Goal: Task Accomplishment & Management: Use online tool/utility

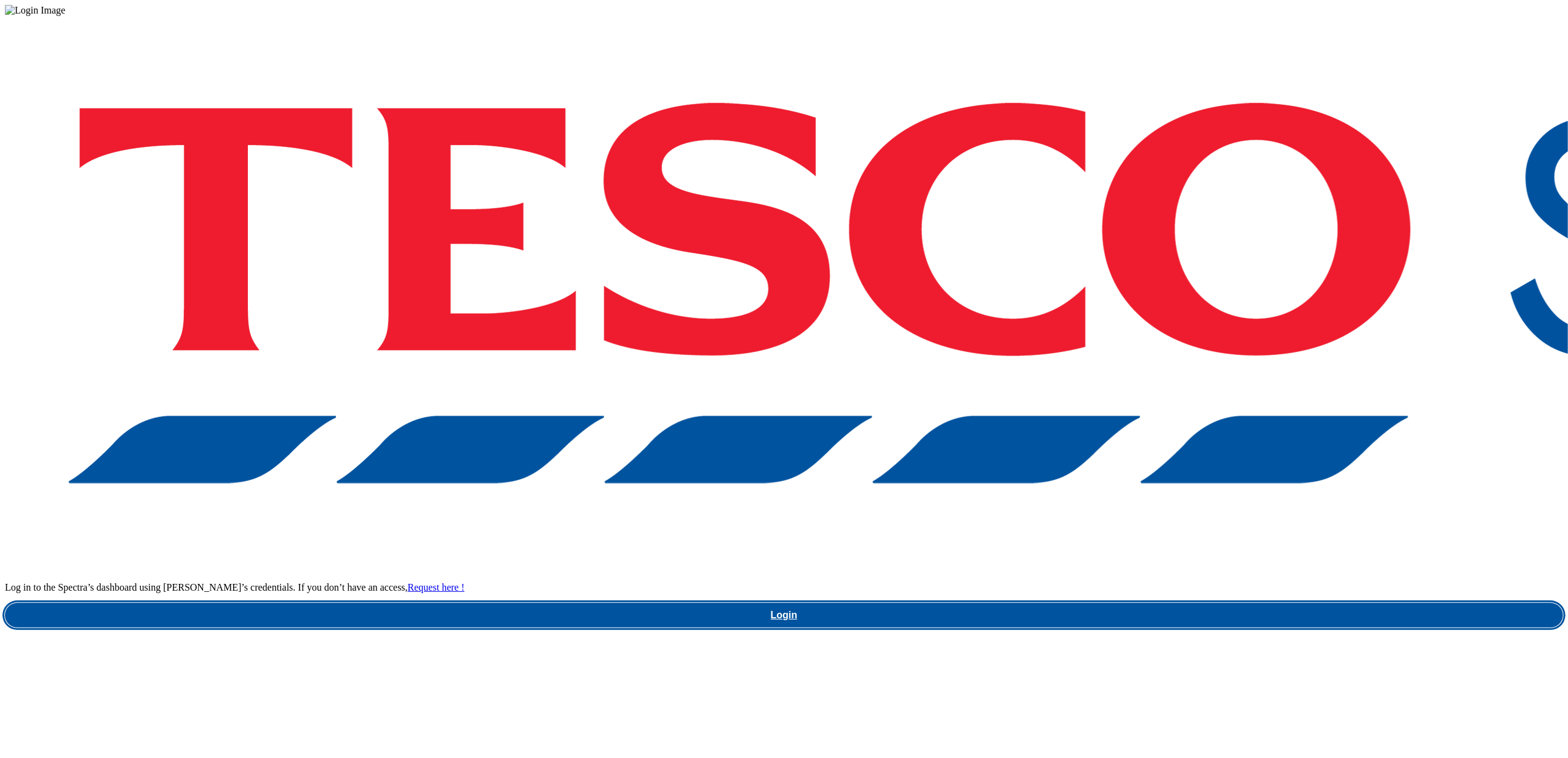
click at [1164, 603] on link "Login" at bounding box center [784, 616] width 1558 height 25
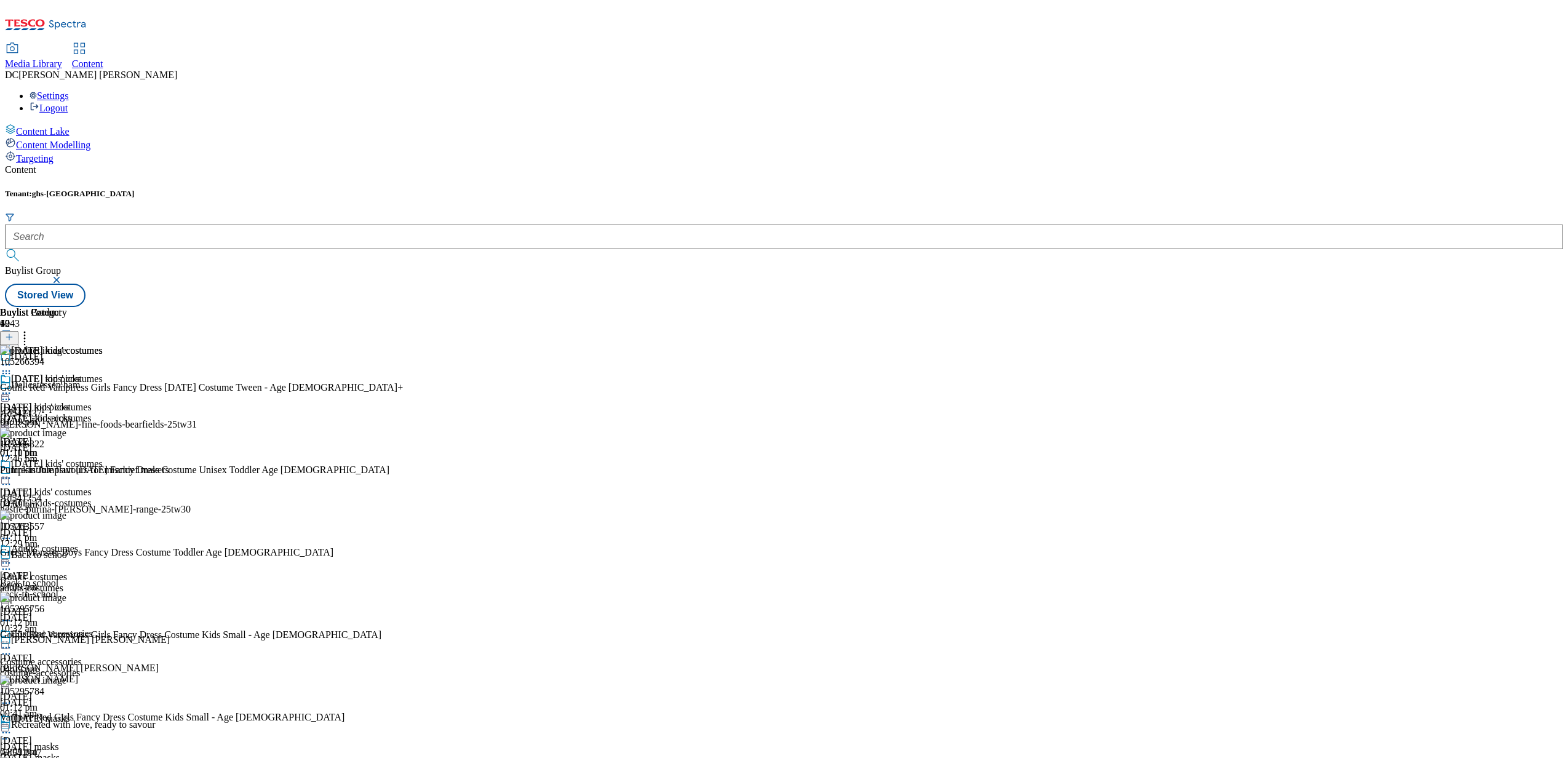
click at [12, 387] on icon at bounding box center [6, 394] width 12 height 12
click at [77, 528] on span "Un-publish" at bounding box center [57, 533] width 39 height 9
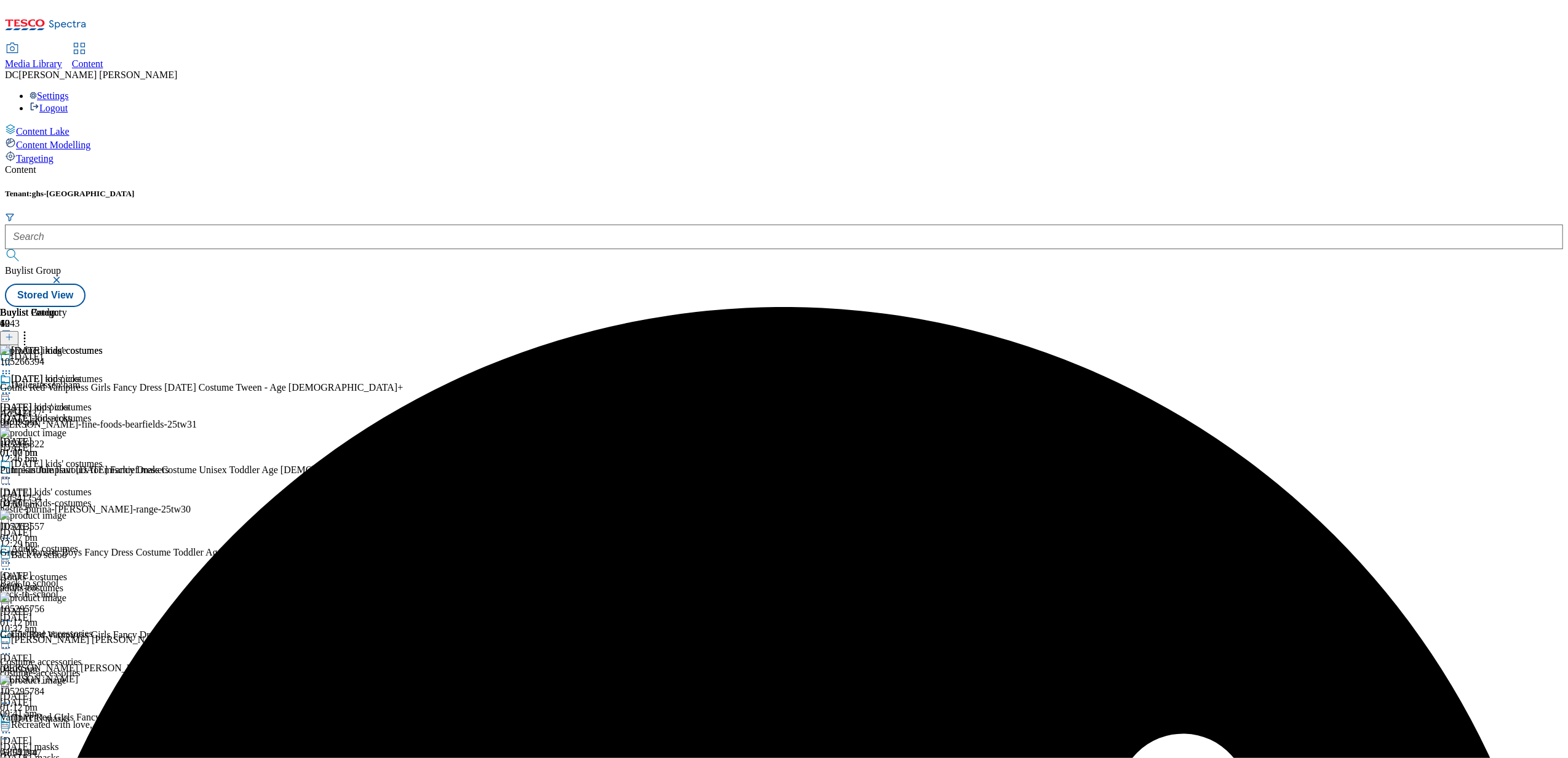
click at [12, 387] on icon at bounding box center [6, 394] width 12 height 12
click at [80, 485] on span "Un-preview" at bounding box center [59, 490] width 41 height 9
click at [9, 335] on line at bounding box center [9, 338] width 0 height 6
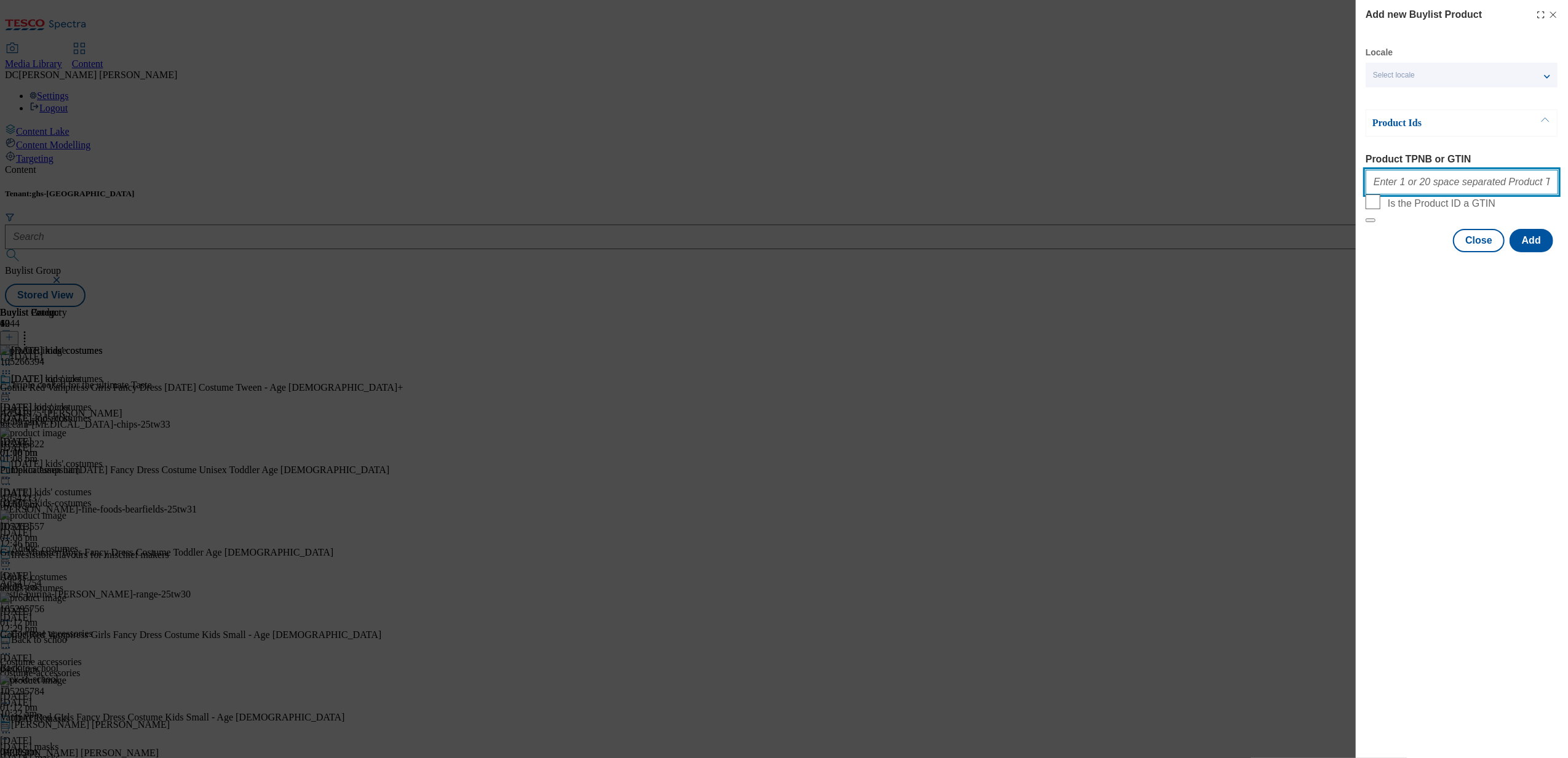
click at [1410, 186] on input "Product TPNB or GTIN" at bounding box center [1462, 182] width 193 height 25
click at [1452, 186] on input "Product TPNB or GTIN" at bounding box center [1462, 182] width 193 height 25
paste input "096587005 096586939"
click at [1421, 183] on input "096587005 096586939" at bounding box center [1462, 182] width 193 height 25
click at [1458, 187] on input "096587005 096586939" at bounding box center [1462, 182] width 193 height 25
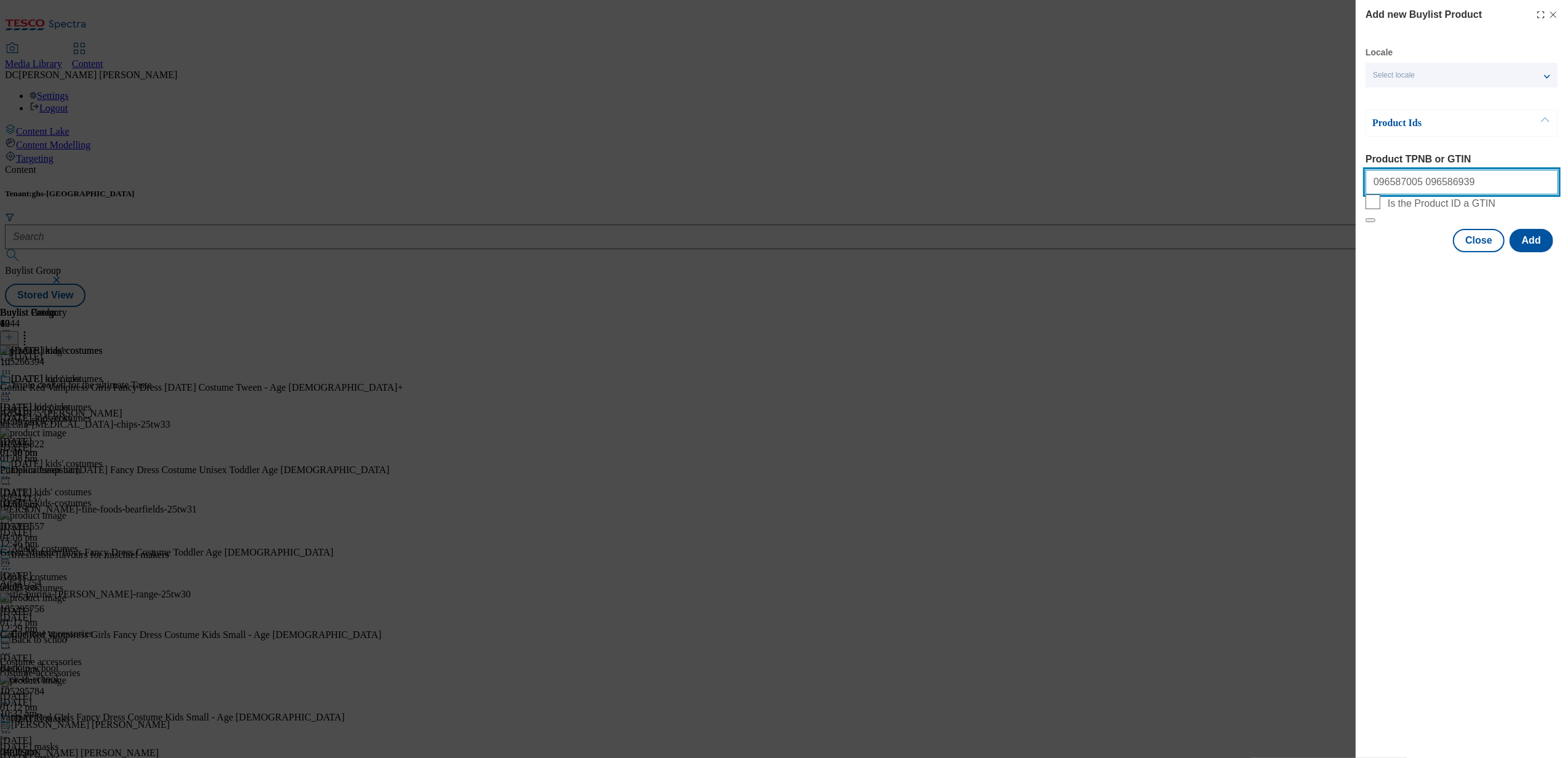
click at [1480, 185] on input "096587005 096586939" at bounding box center [1462, 182] width 193 height 25
paste input "096586860 096586818 096586507"
click at [1495, 190] on input "096587005 096586939 096586860 096586818 096586507" at bounding box center [1462, 182] width 193 height 25
type input "096587005 096586939 096586860 096586818 096586507"
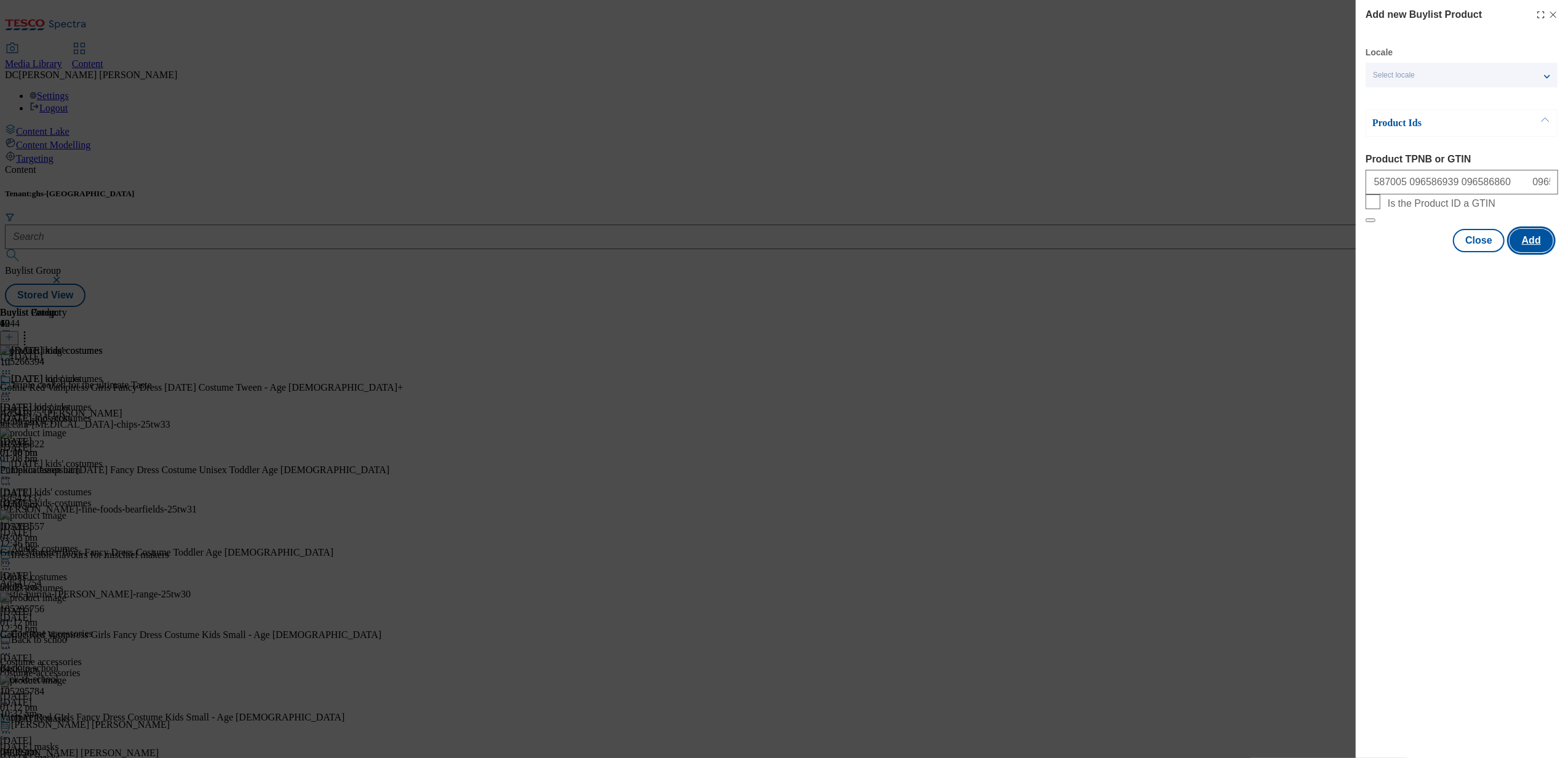
click at [1534, 253] on button "Add" at bounding box center [1531, 240] width 44 height 24
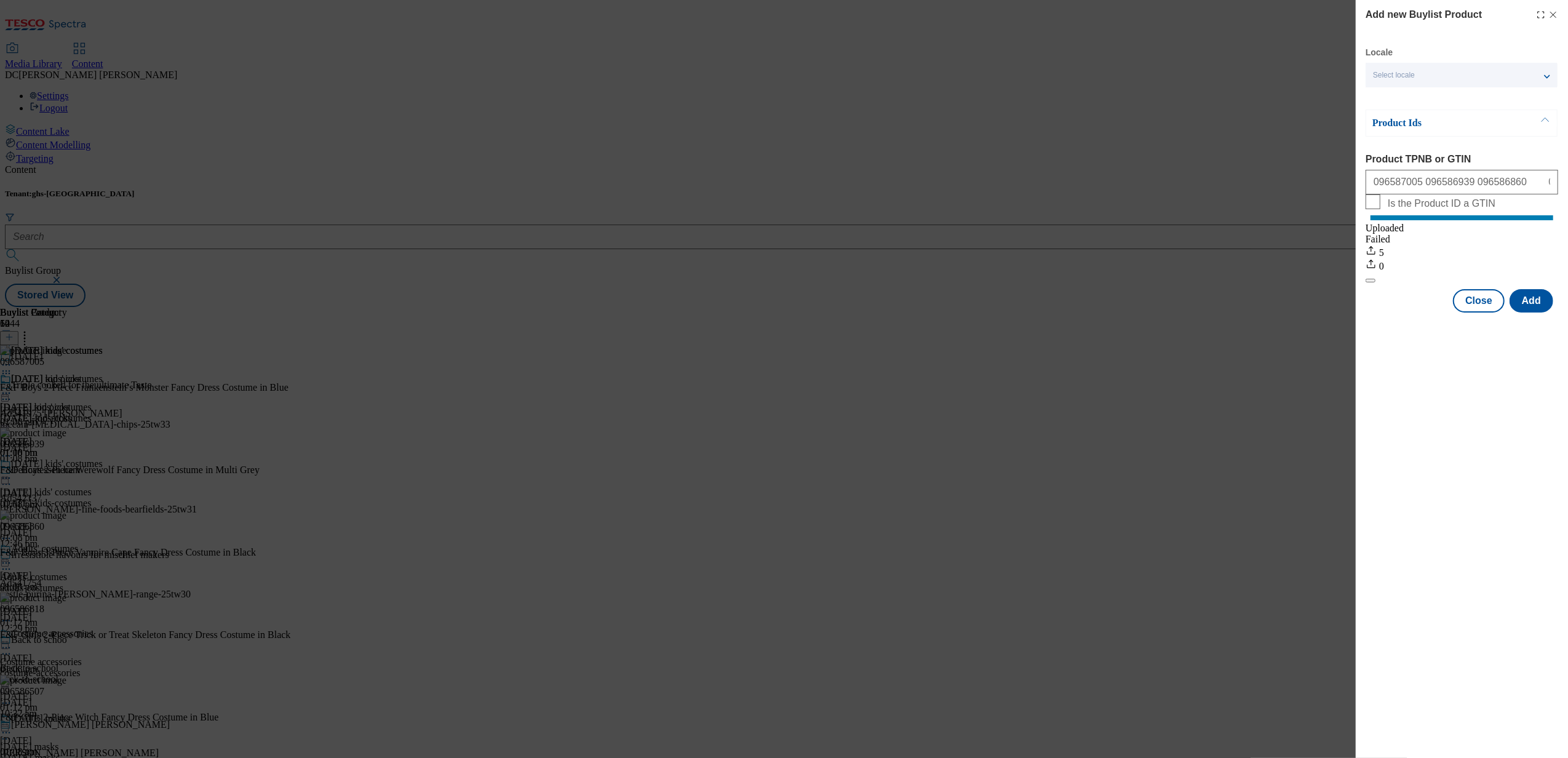
click at [1557, 18] on icon "Modal" at bounding box center [1553, 15] width 10 height 10
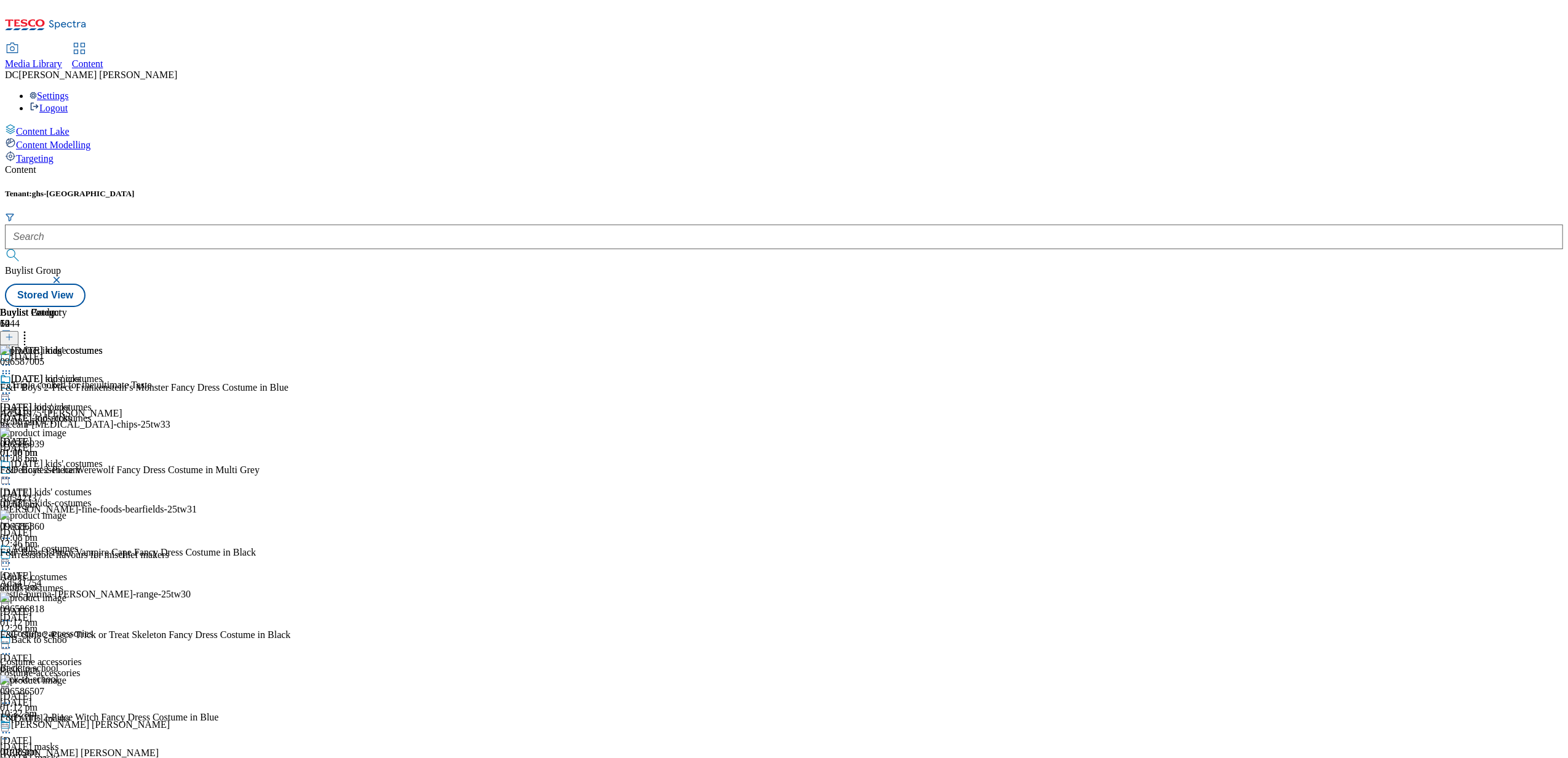
click at [12, 387] on icon at bounding box center [6, 394] width 12 height 12
click at [72, 469] on button "Preview" at bounding box center [48, 475] width 47 height 14
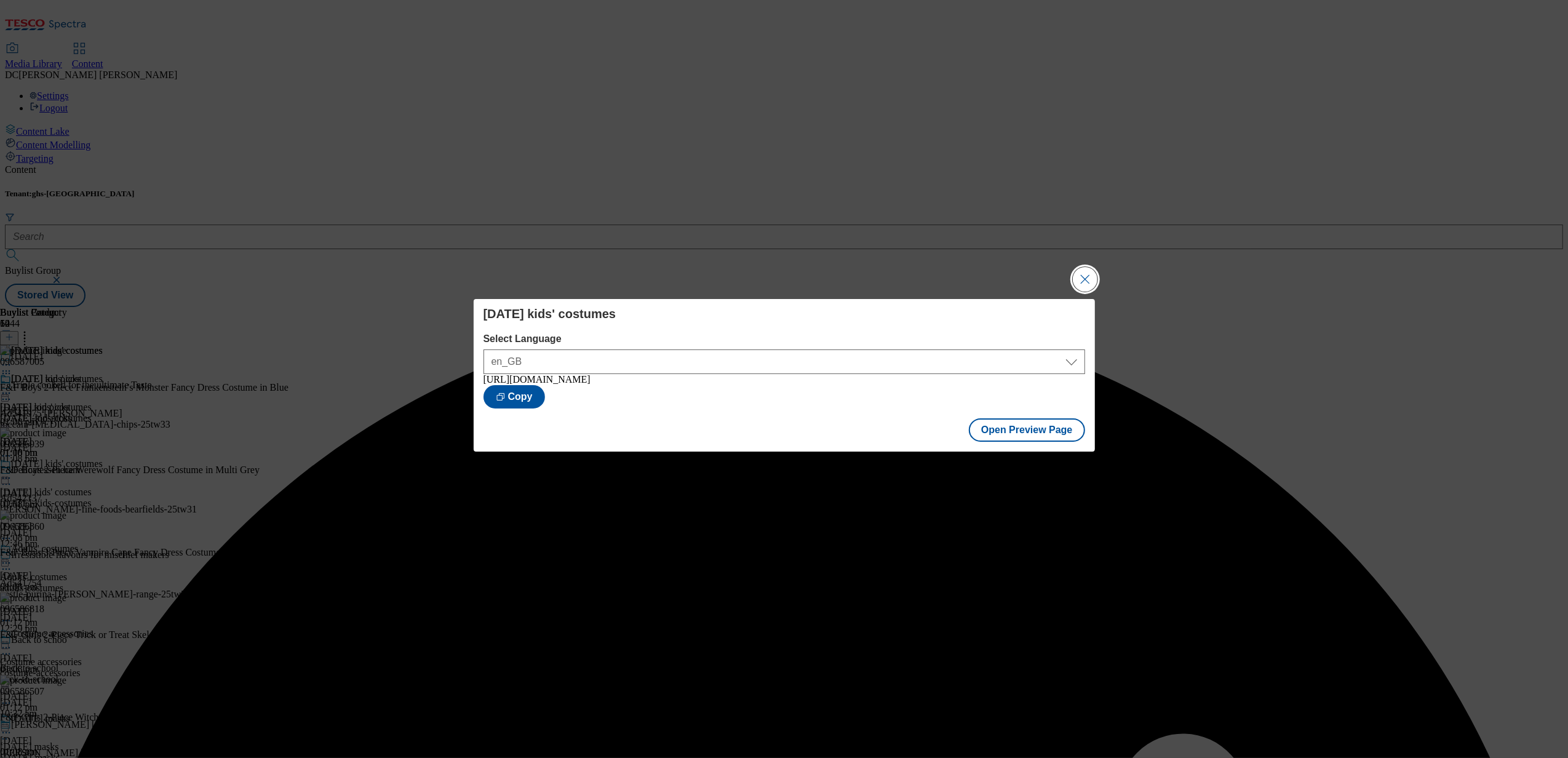
click at [1089, 277] on button "Close Modal" at bounding box center [1085, 279] width 24 height 25
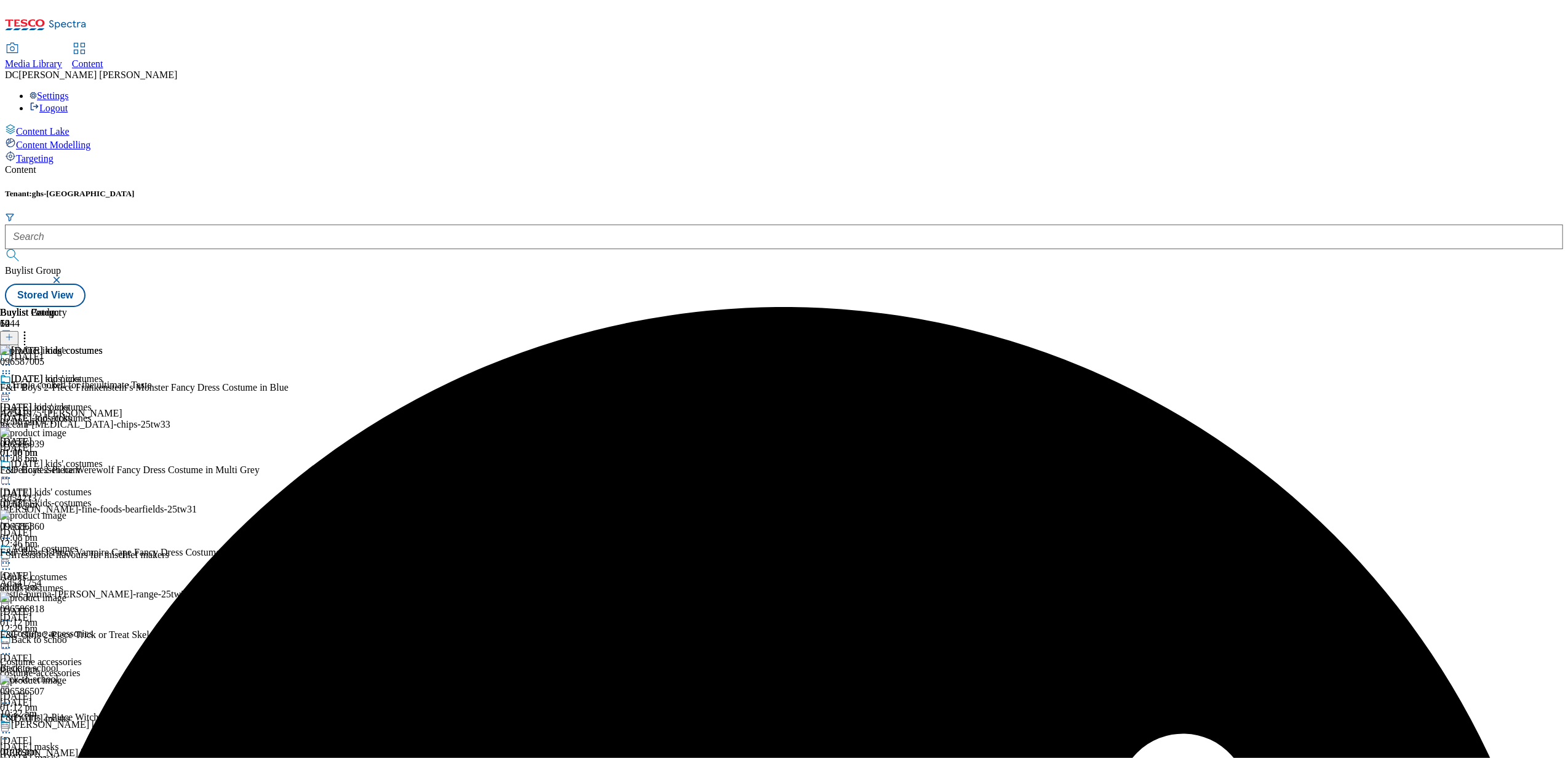
click at [12, 387] on icon at bounding box center [6, 394] width 12 height 12
click at [65, 514] on span "Publish" at bounding box center [51, 518] width 27 height 9
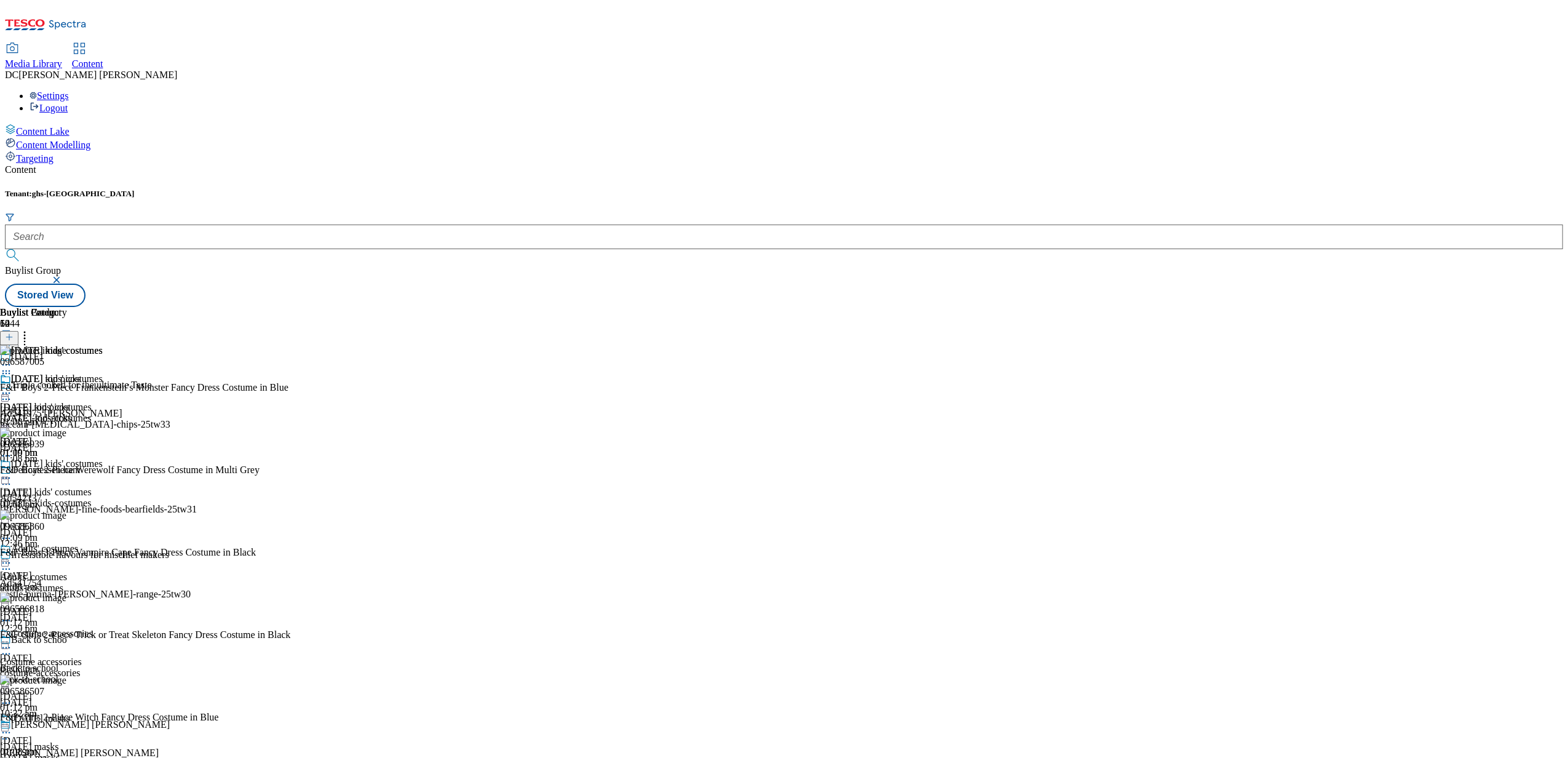
click at [1320, 307] on div "Buylist Group 6244 Halloween Triple cooked for the ultimate Taste Ad541975 mcca…" at bounding box center [784, 307] width 1558 height 0
